Goal: Communication & Community: Ask a question

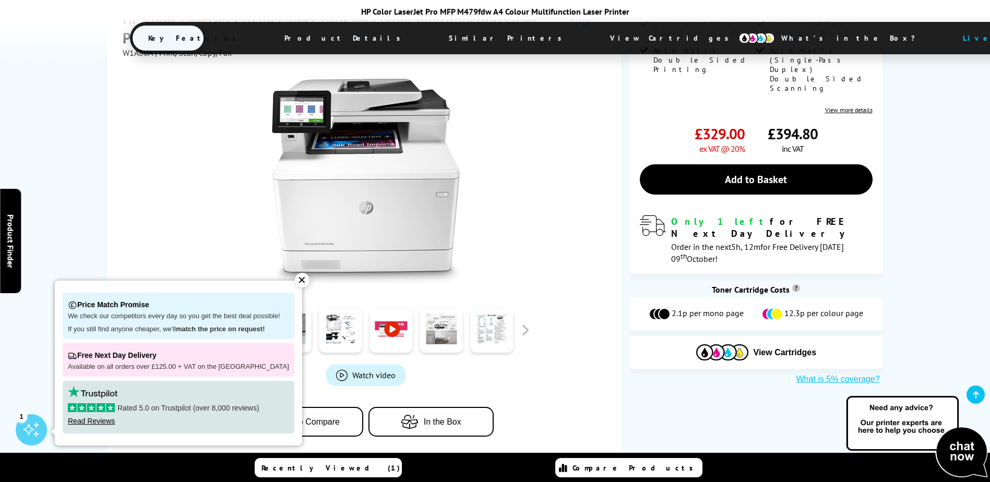
click at [952, 446] on img at bounding box center [917, 438] width 146 height 86
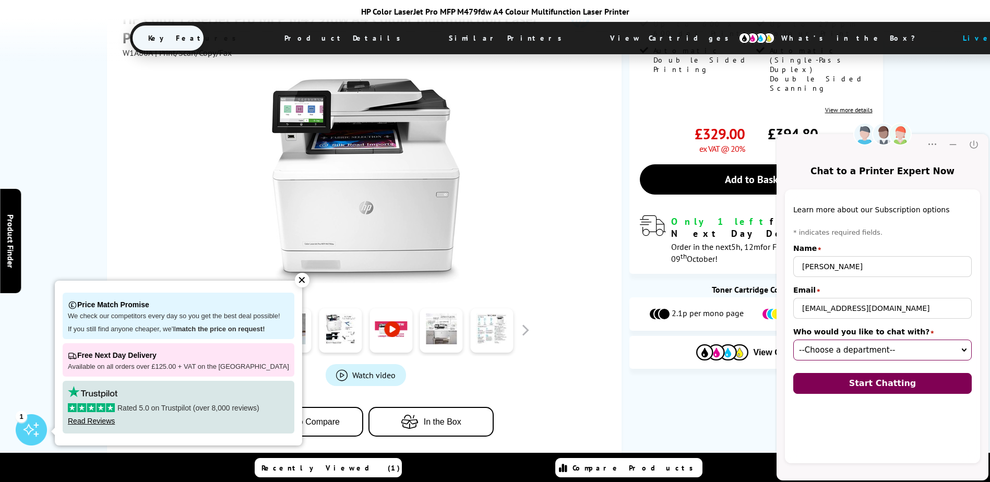
click at [966, 346] on select "--Choose a department-- Customer Service (online) Sales (online) Sales Team (on…" at bounding box center [882, 350] width 179 height 21
select select "53394d2f-9cd3-42d8-9af4-92d96b682e31"
click at [793, 340] on select "--Choose a department-- Customer Service (online) Sales (online) Sales Team (on…" at bounding box center [882, 350] width 179 height 21
click at [877, 385] on span "Start Chatting" at bounding box center [882, 383] width 67 height 10
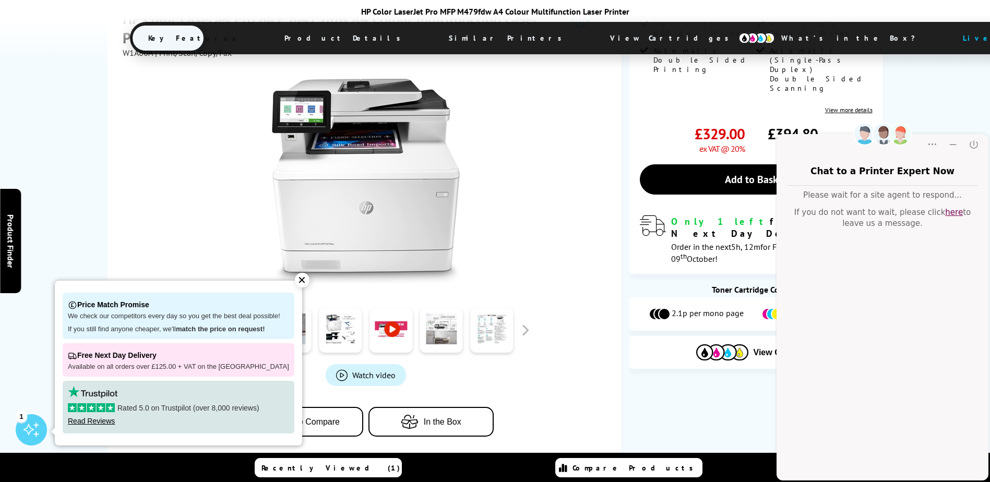
click at [295, 281] on div "✕" at bounding box center [302, 280] width 15 height 15
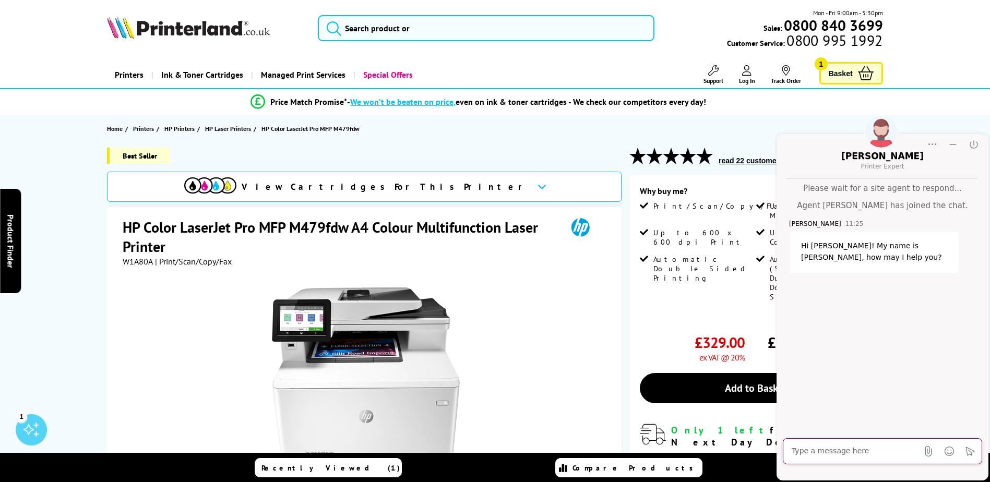
click at [794, 452] on textarea "Message input field. Type your text here and use the Send button to send." at bounding box center [855, 451] width 126 height 10
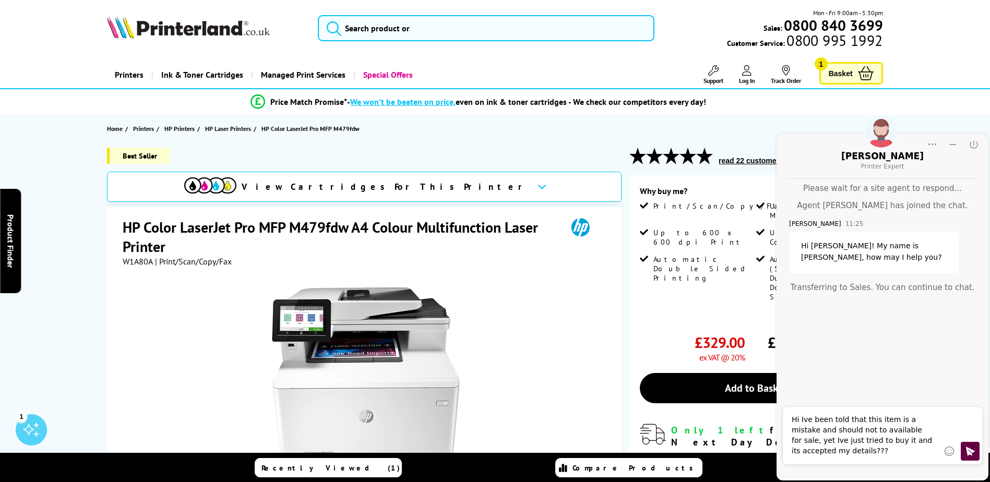
click at [966, 448] on icon "Click to send" at bounding box center [970, 451] width 10 height 10
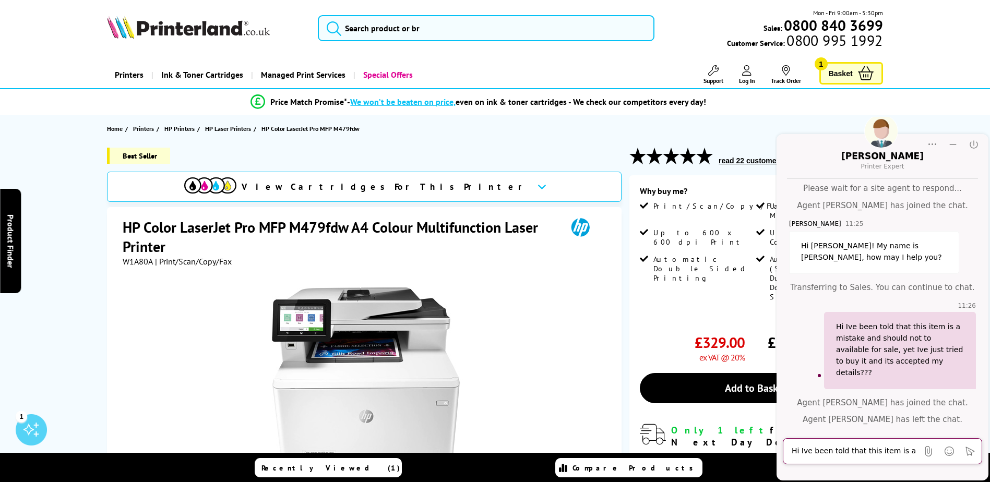
paste textarea "P Color LaserJet Pro MFP M479fdw A4 Colour Multifunction Laser Printer"
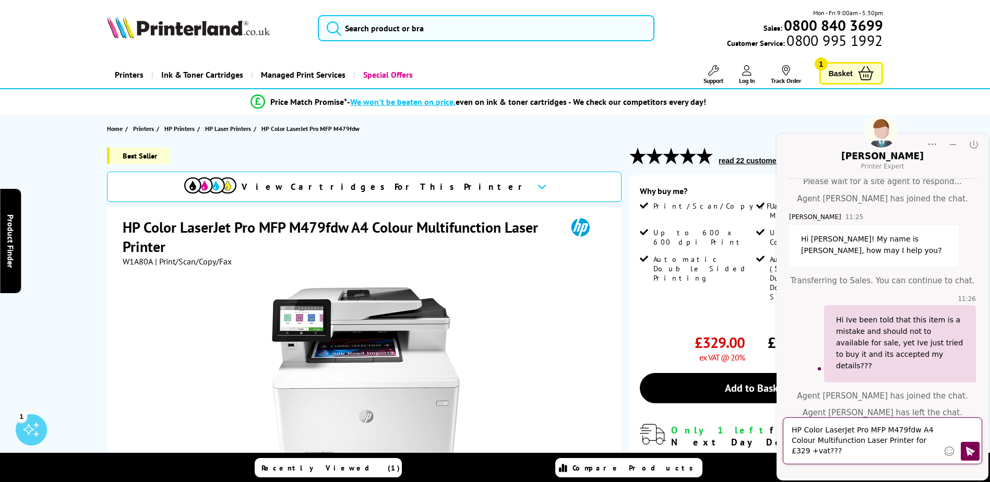
scroll to position [7, 0]
type textarea "HP Color LaserJet Pro MFP M479fdw A4 Colour Multifunction Laser Printer for £32…"
click at [977, 447] on button "Click to send" at bounding box center [970, 451] width 19 height 19
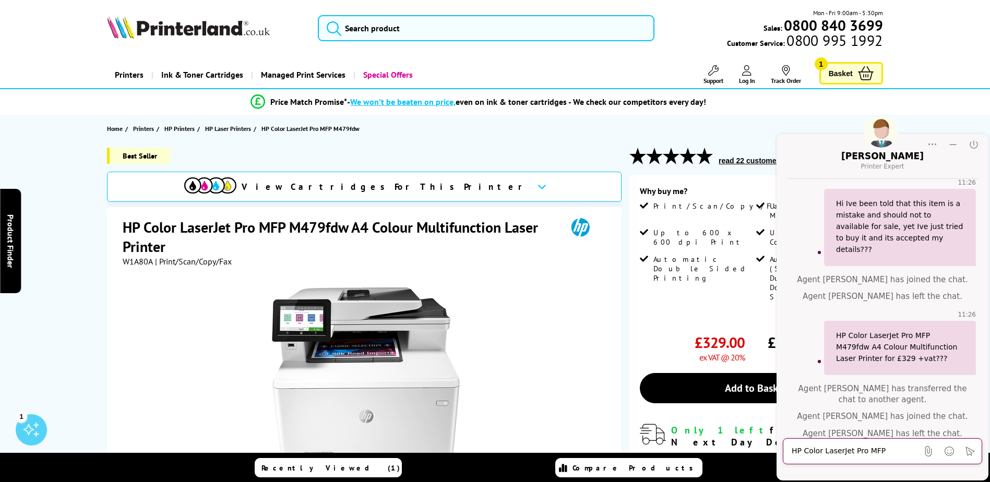
scroll to position [237, 0]
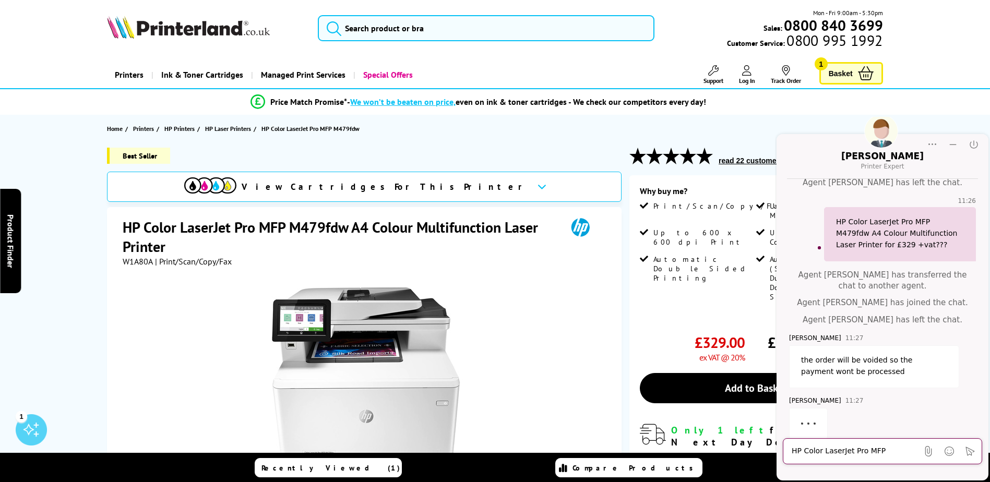
click at [801, 453] on textarea "HP Color LaserJet Pro MFP M479fdw A4 Colour Multifunction Laser Printer for £32…" at bounding box center [855, 451] width 126 height 10
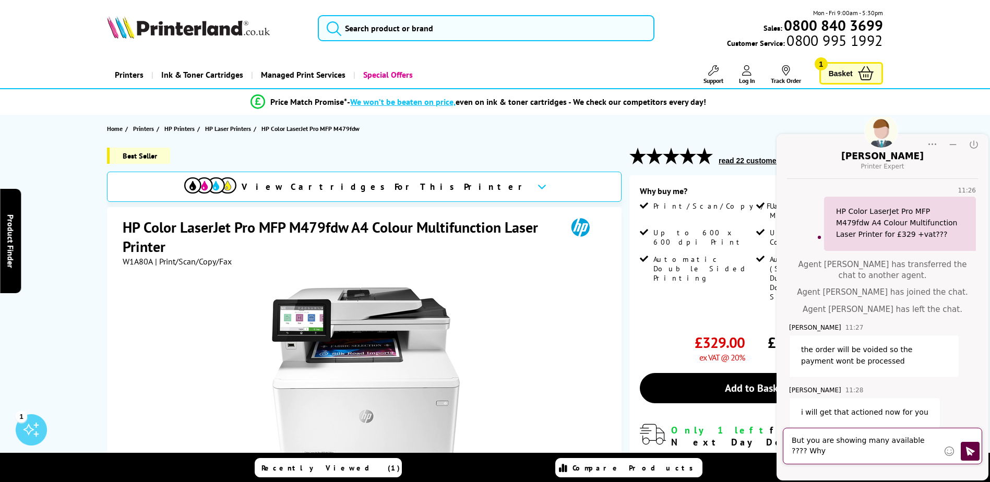
type textarea "But you are showing many available ???? Why"
click at [970, 453] on icon "Click to send" at bounding box center [970, 451] width 9 height 9
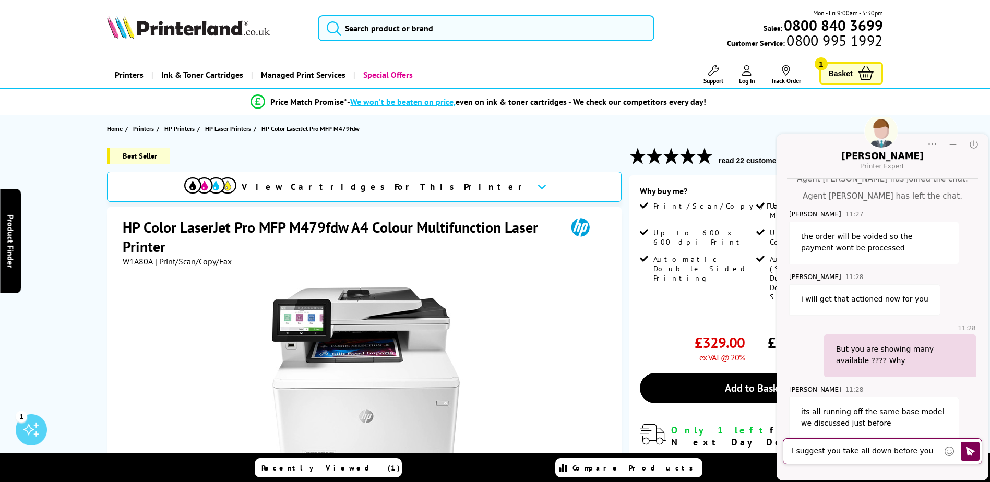
scroll to position [412, 0]
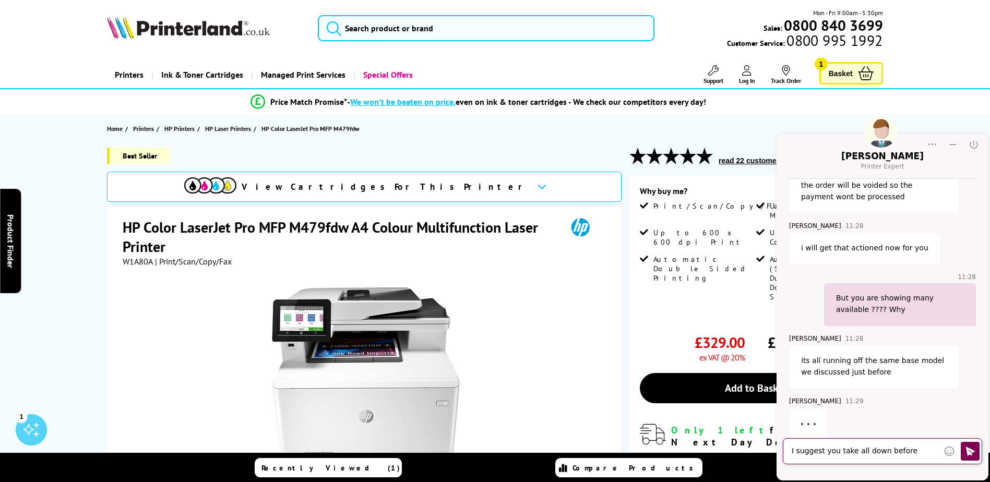
click at [925, 449] on textarea "I suggest you take all down before fraud?" at bounding box center [865, 451] width 147 height 10
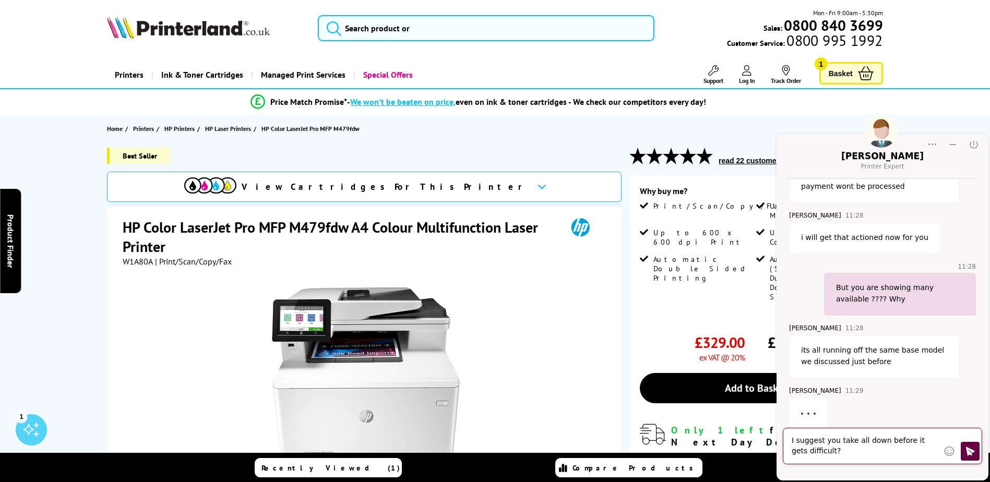
scroll to position [371, 0]
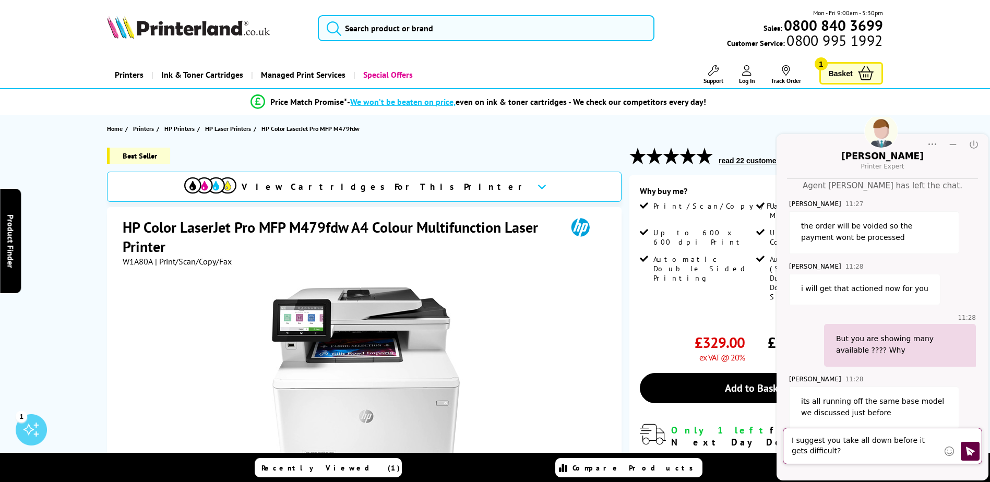
type textarea "I suggest you take all down before it gets difficult?"
click at [972, 456] on icon "Click to send" at bounding box center [970, 451] width 10 height 10
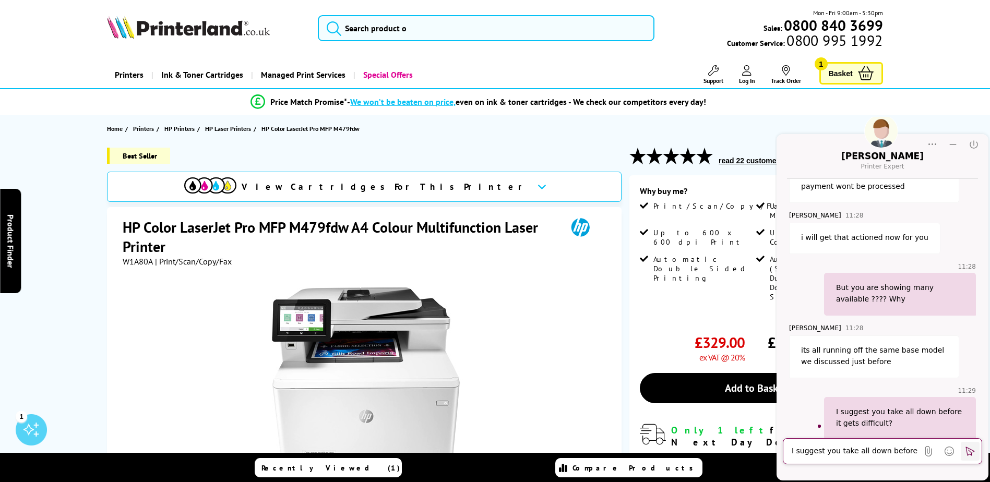
scroll to position [485, 0]
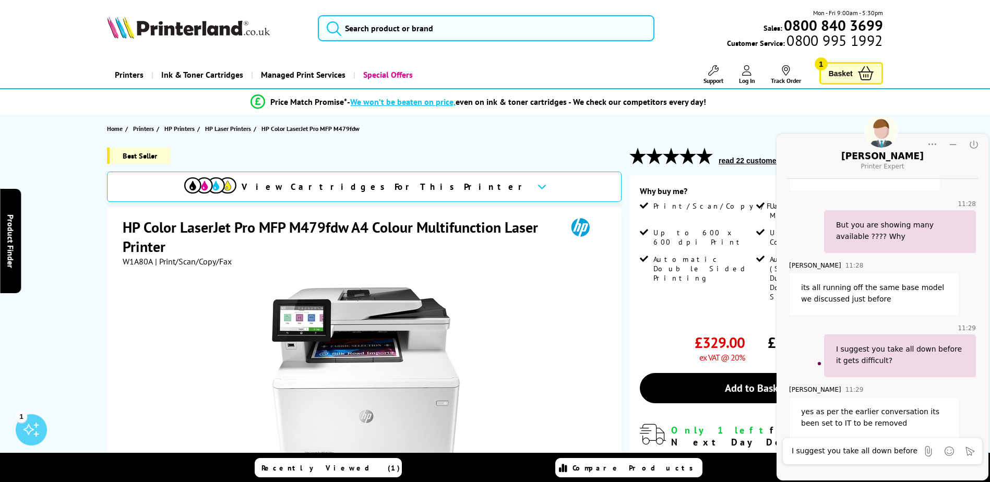
click at [581, 358] on div at bounding box center [366, 385] width 486 height 236
click at [971, 145] on icon "End Chat" at bounding box center [974, 144] width 10 height 10
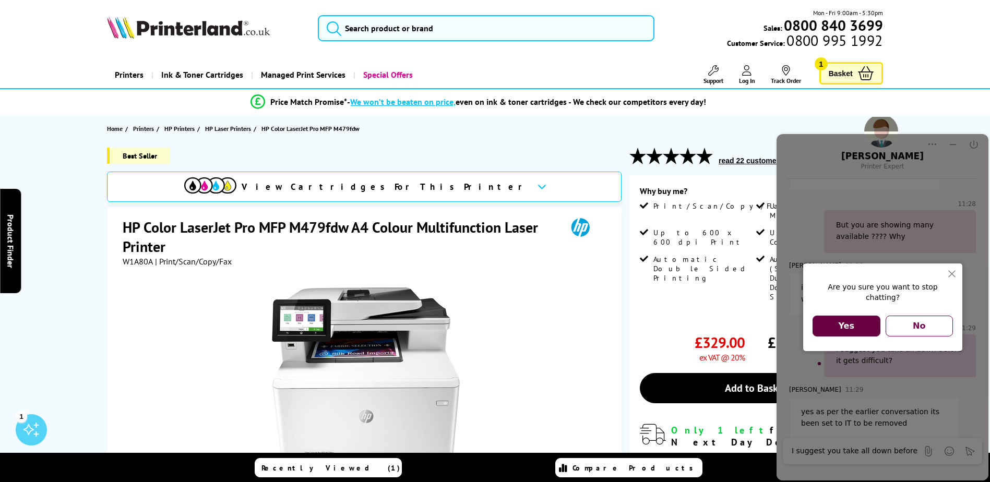
click at [856, 316] on button "Yes" at bounding box center [847, 326] width 68 height 21
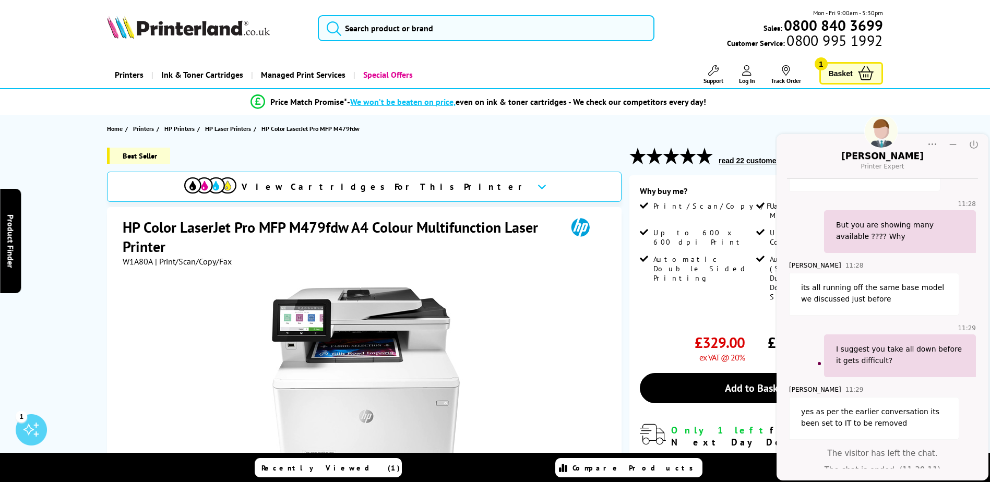
scroll to position [553, 0]
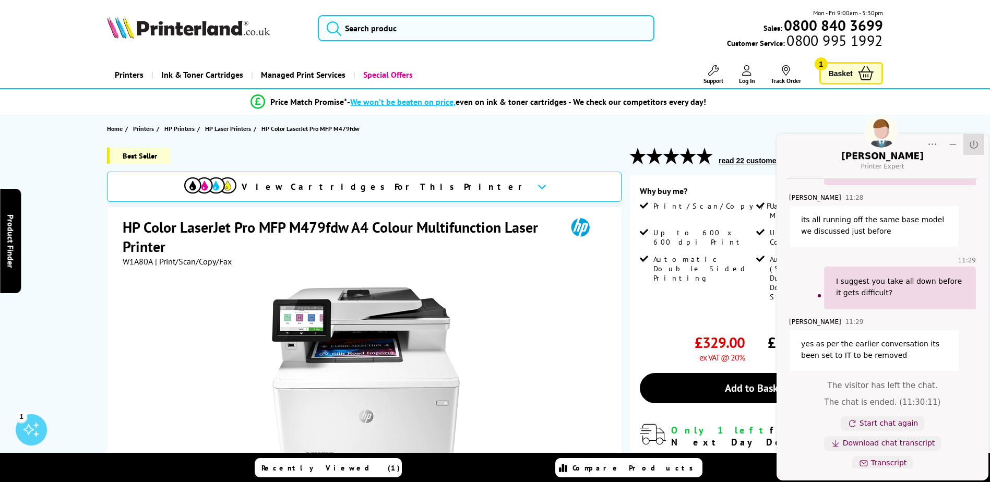
click at [973, 144] on icon "Close" at bounding box center [974, 144] width 10 height 10
